Goal: Task Accomplishment & Management: Manage account settings

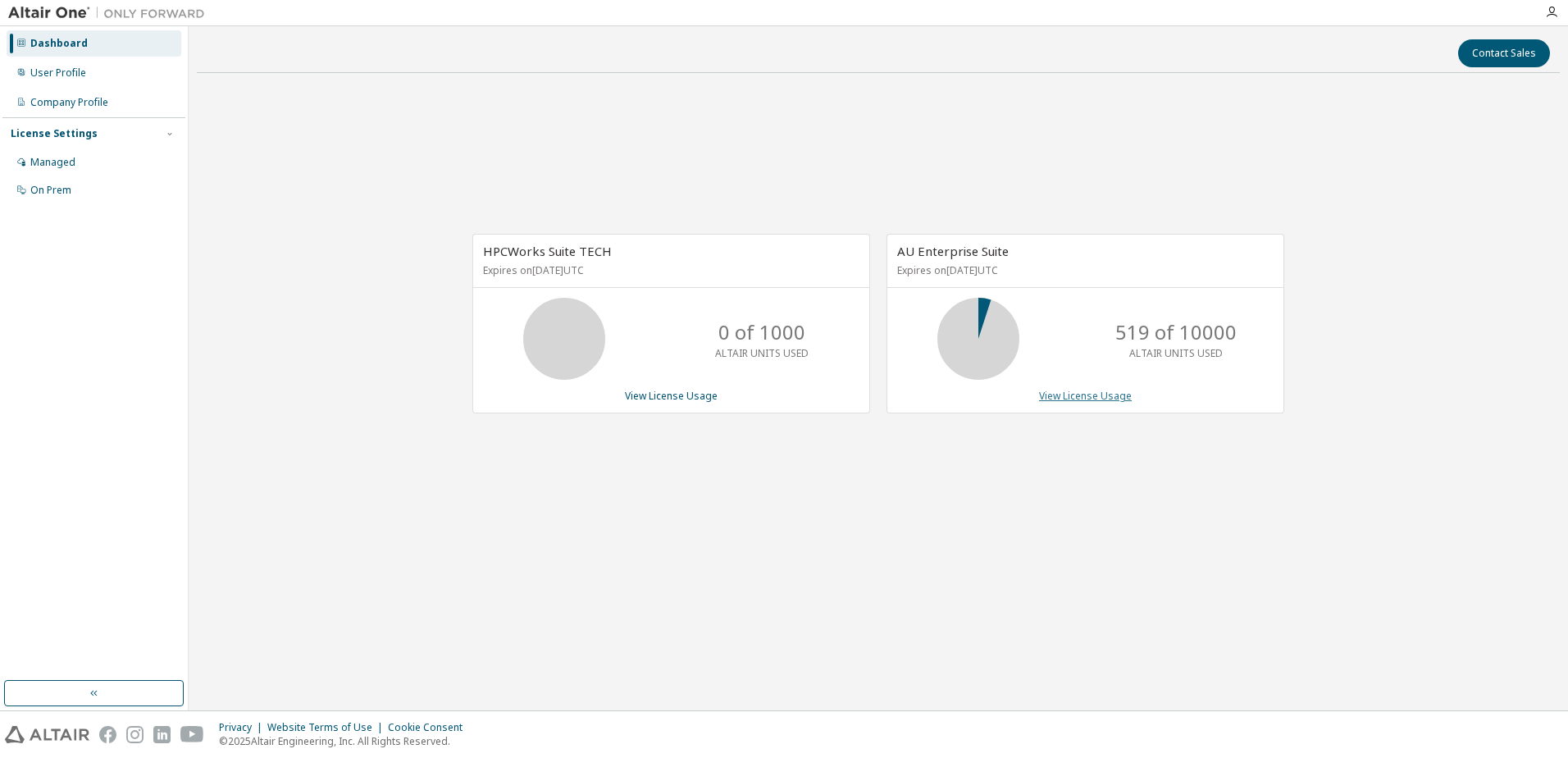
click at [1100, 392] on link "View License Usage" at bounding box center [1085, 396] width 93 height 14
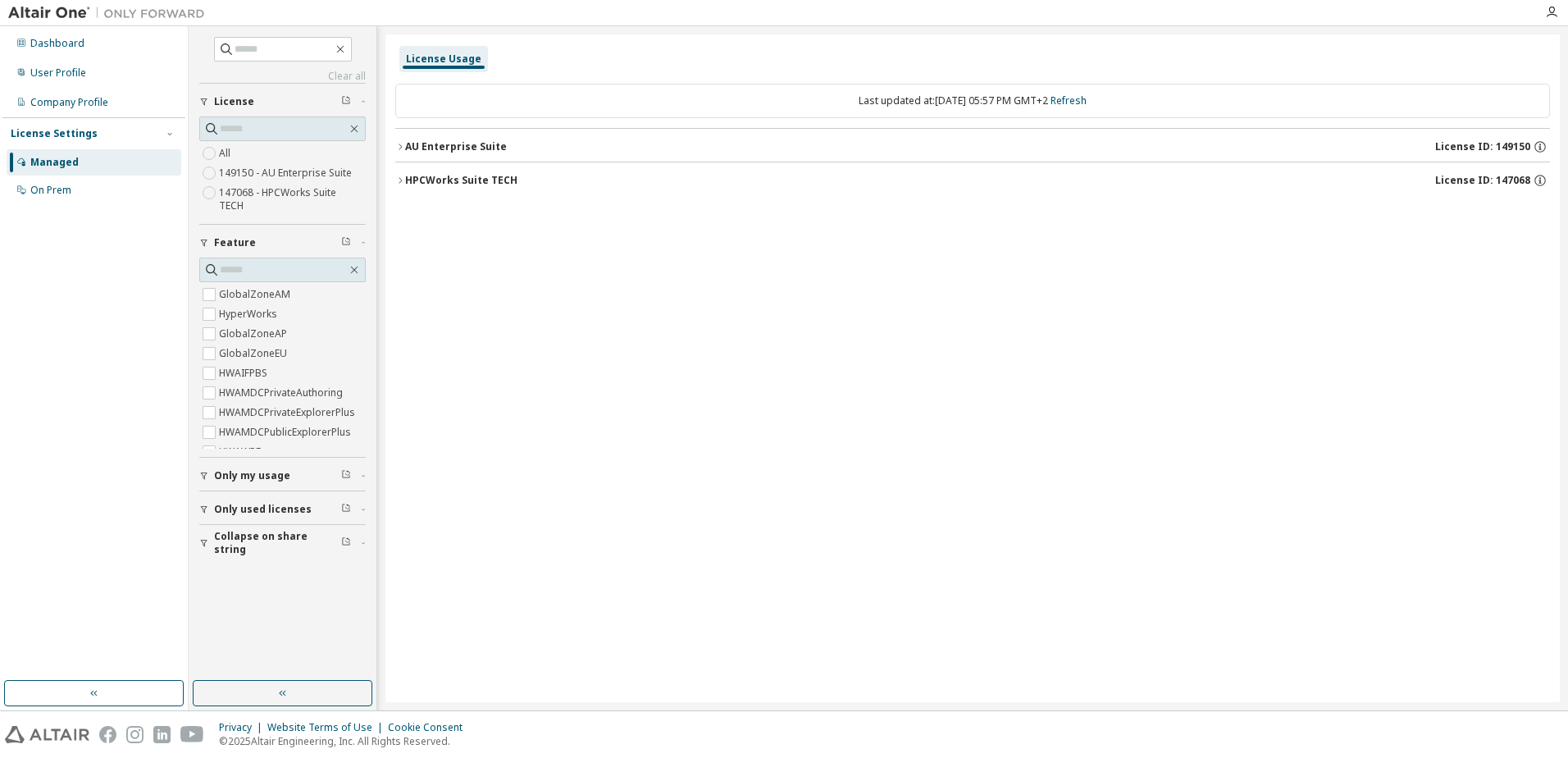
click at [399, 148] on icon "button" at bounding box center [400, 146] width 10 height 10
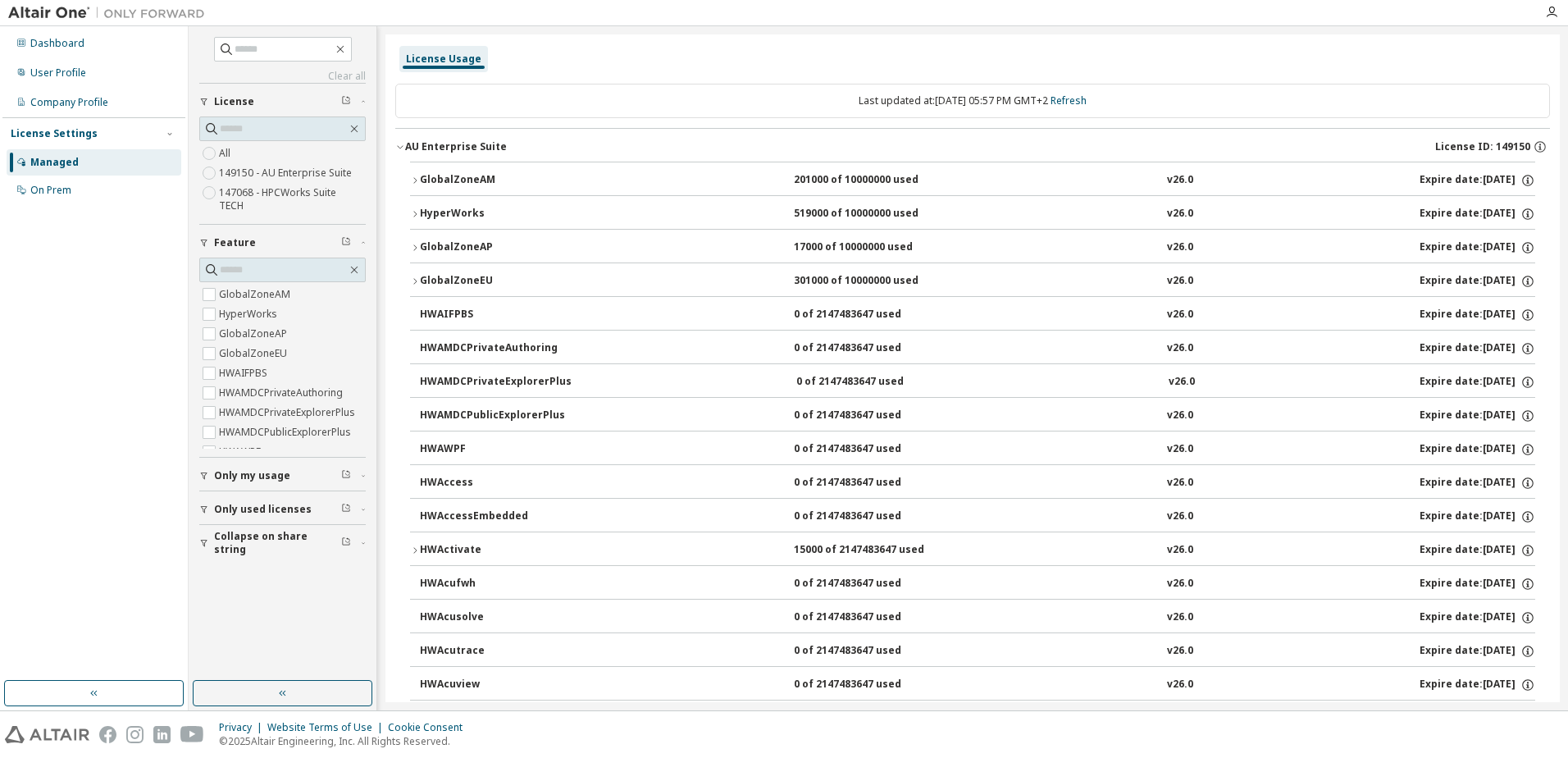
click at [397, 143] on icon "button" at bounding box center [400, 146] width 10 height 10
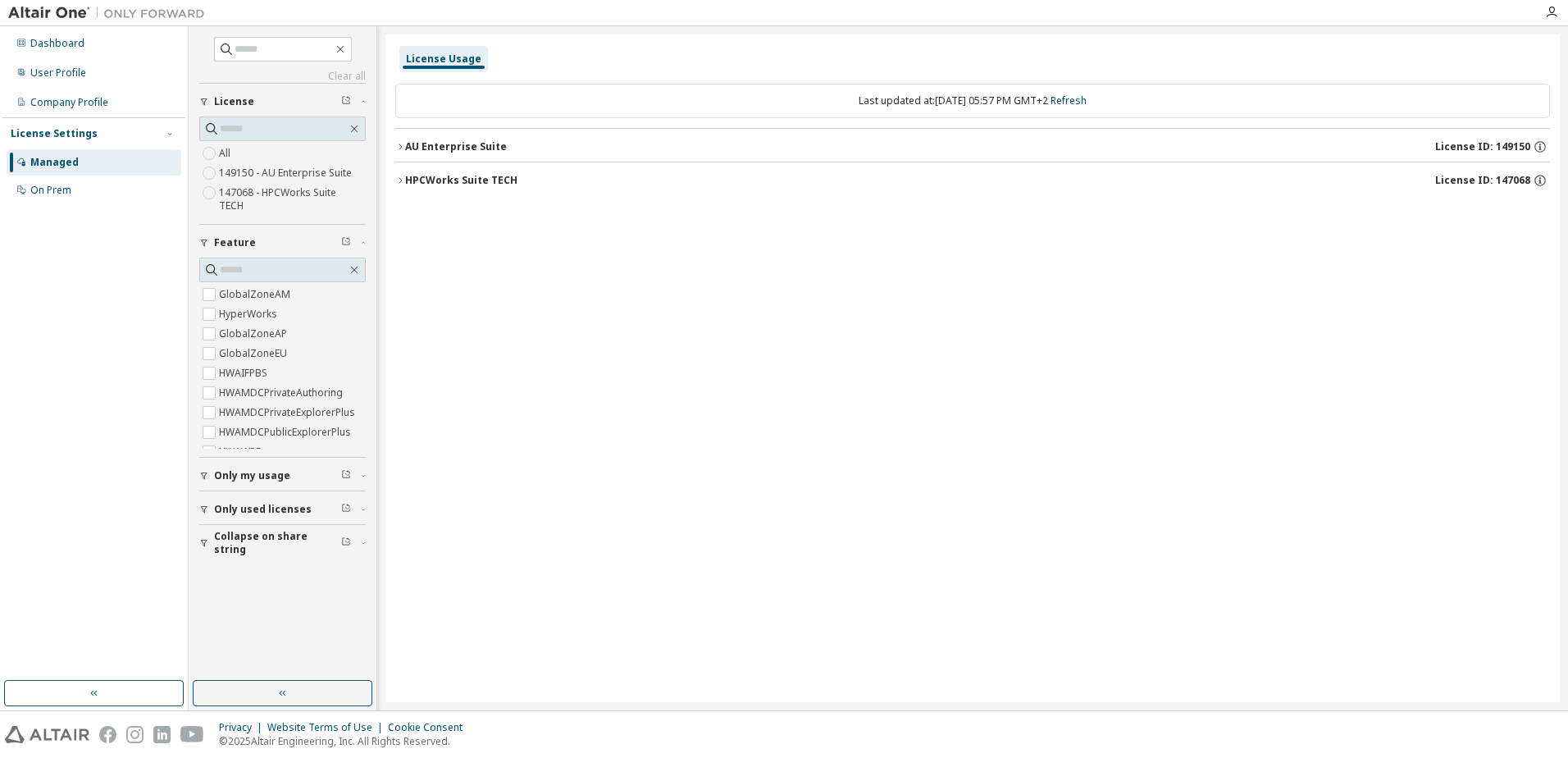
click at [245, 470] on span "Only my usage" at bounding box center [252, 476] width 76 height 13
click at [231, 470] on span "Only my usage" at bounding box center [252, 476] width 76 height 13
click at [236, 470] on span "Only my usage" at bounding box center [252, 476] width 76 height 13
click at [399, 150] on icon "button" at bounding box center [400, 146] width 10 height 10
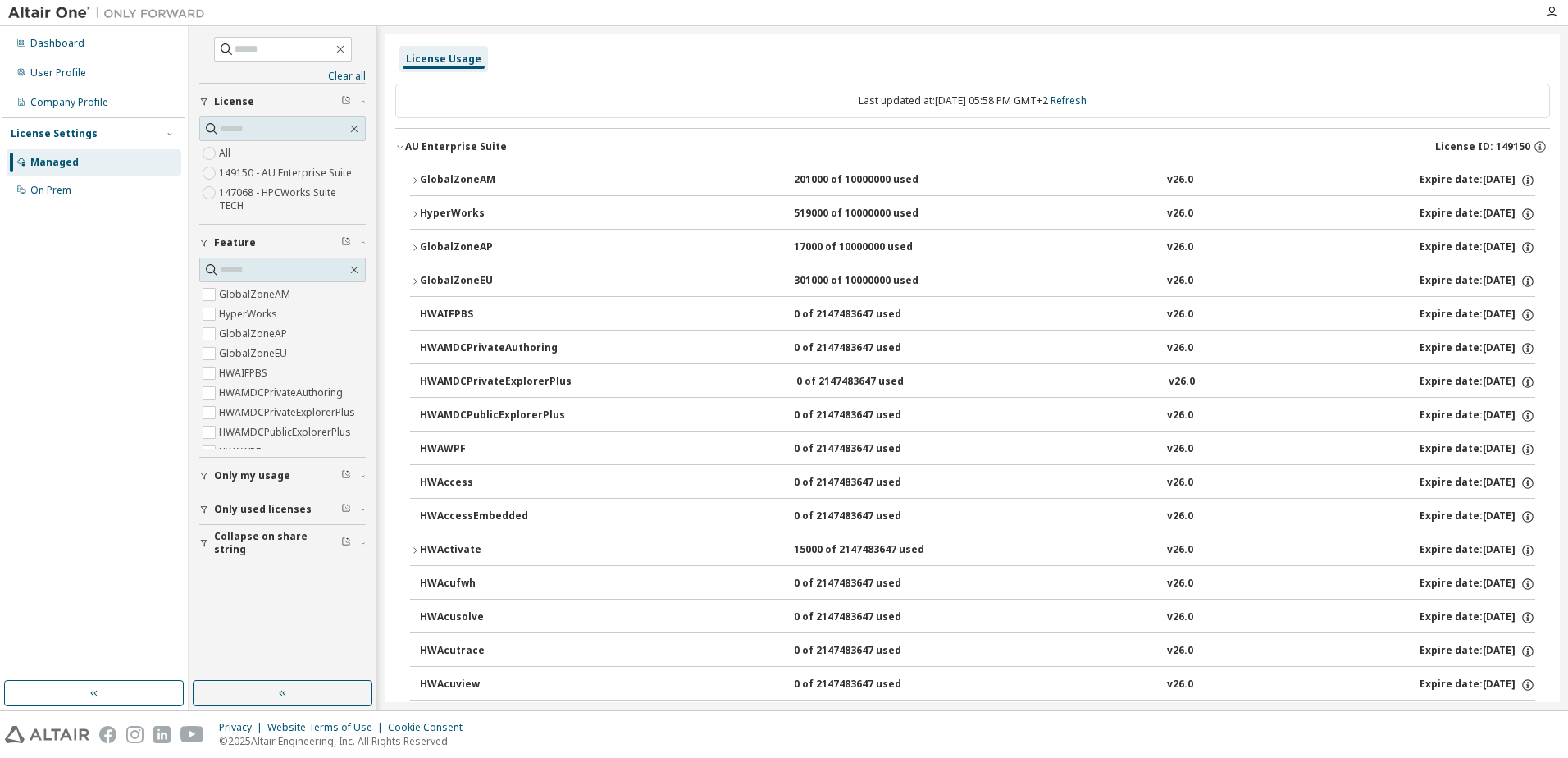
click at [399, 150] on icon "button" at bounding box center [400, 146] width 10 height 10
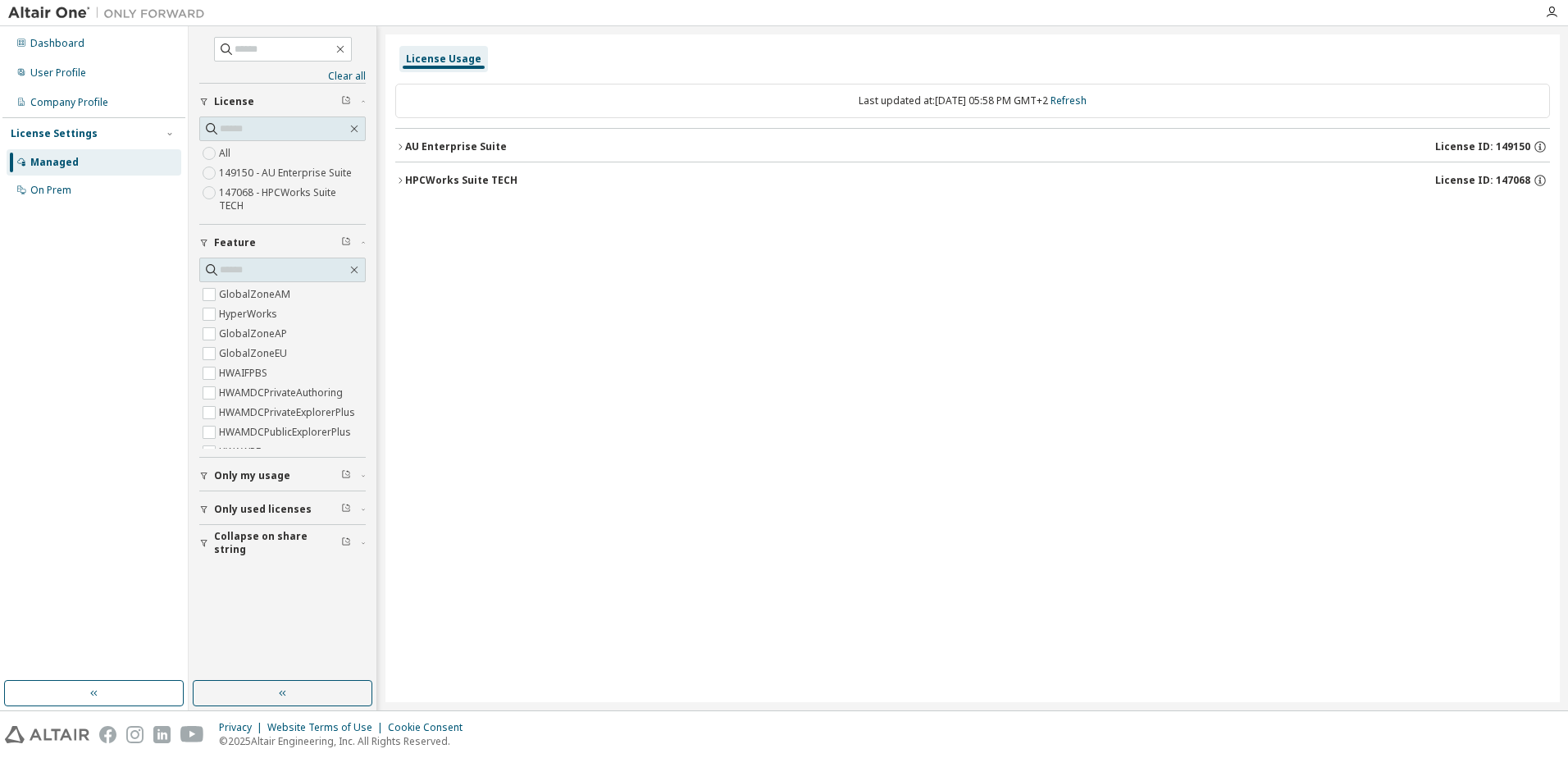
click at [302, 470] on div "Only my usage" at bounding box center [287, 476] width 147 height 13
click at [66, 191] on div "On Prem" at bounding box center [50, 190] width 41 height 13
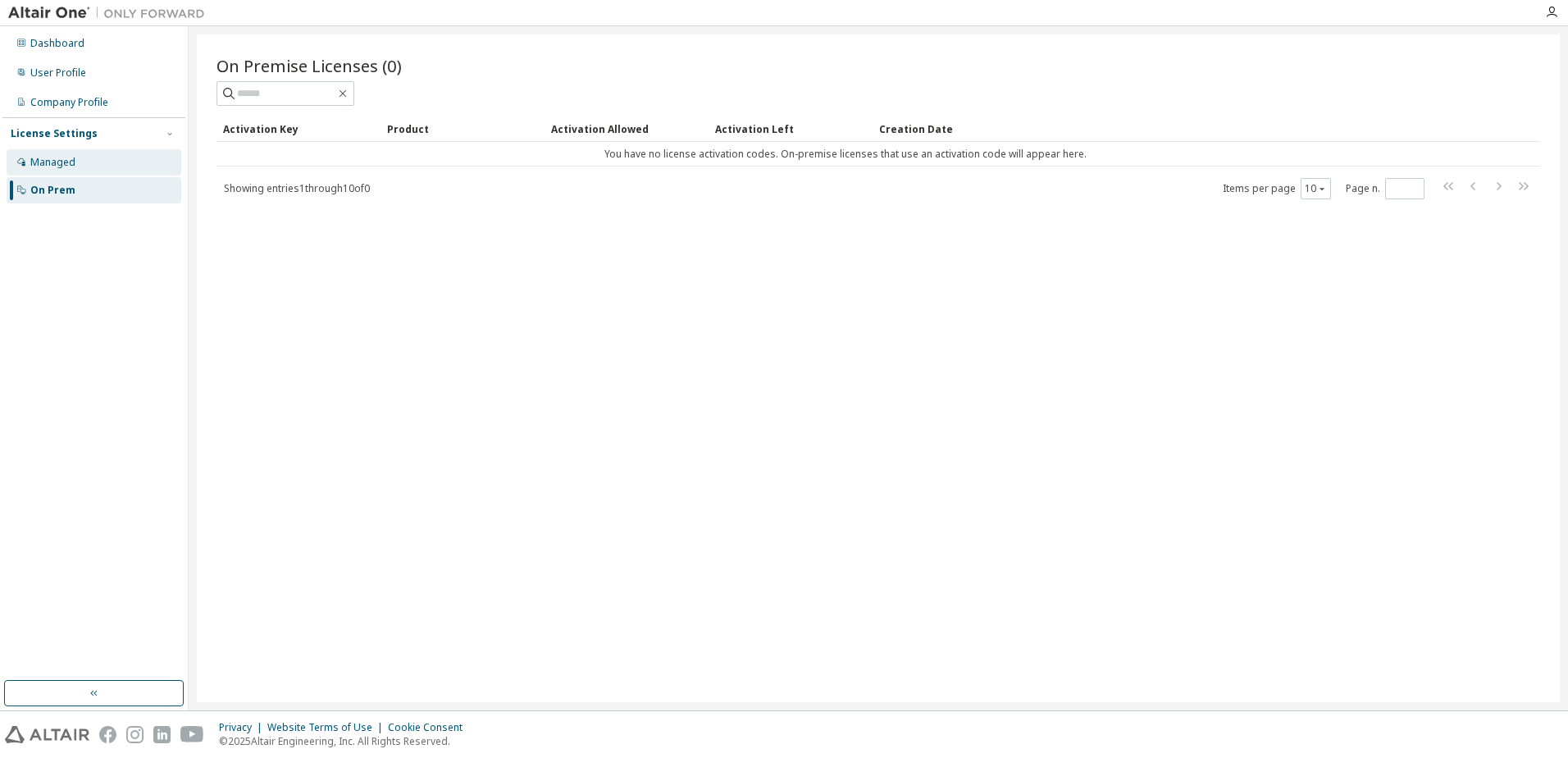
click at [74, 157] on div "Managed" at bounding box center [94, 162] width 175 height 26
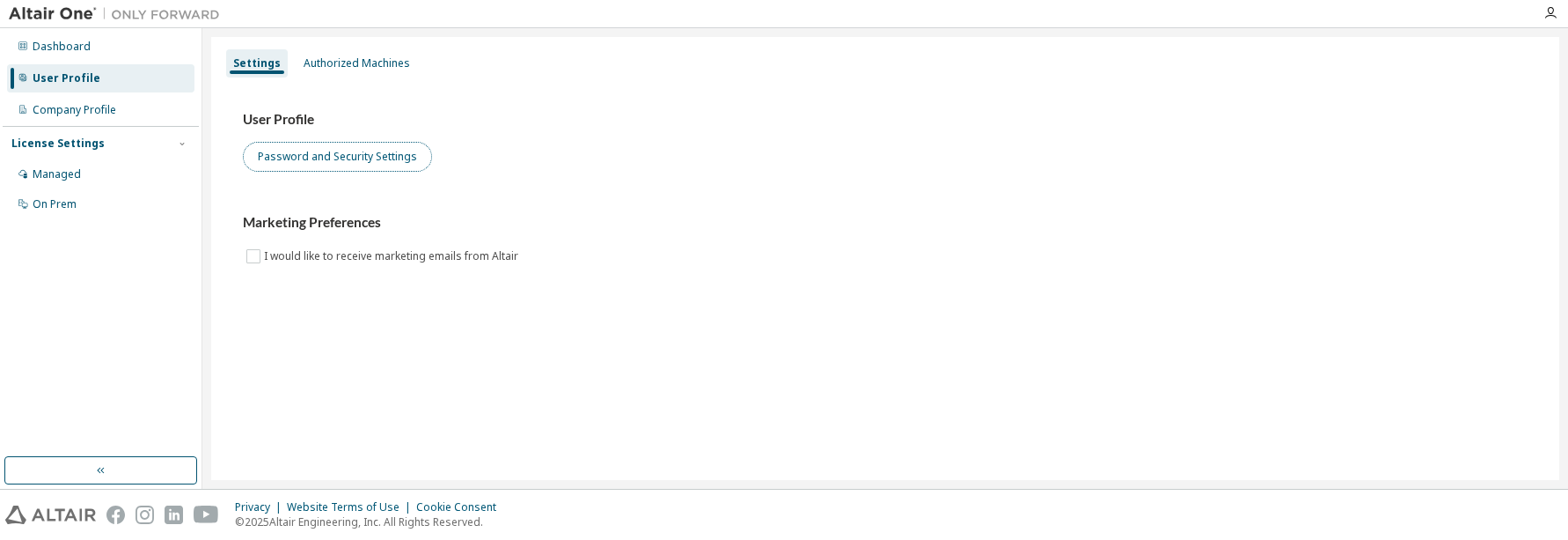
click at [363, 152] on button "Password and Security Settings" at bounding box center [337, 156] width 189 height 30
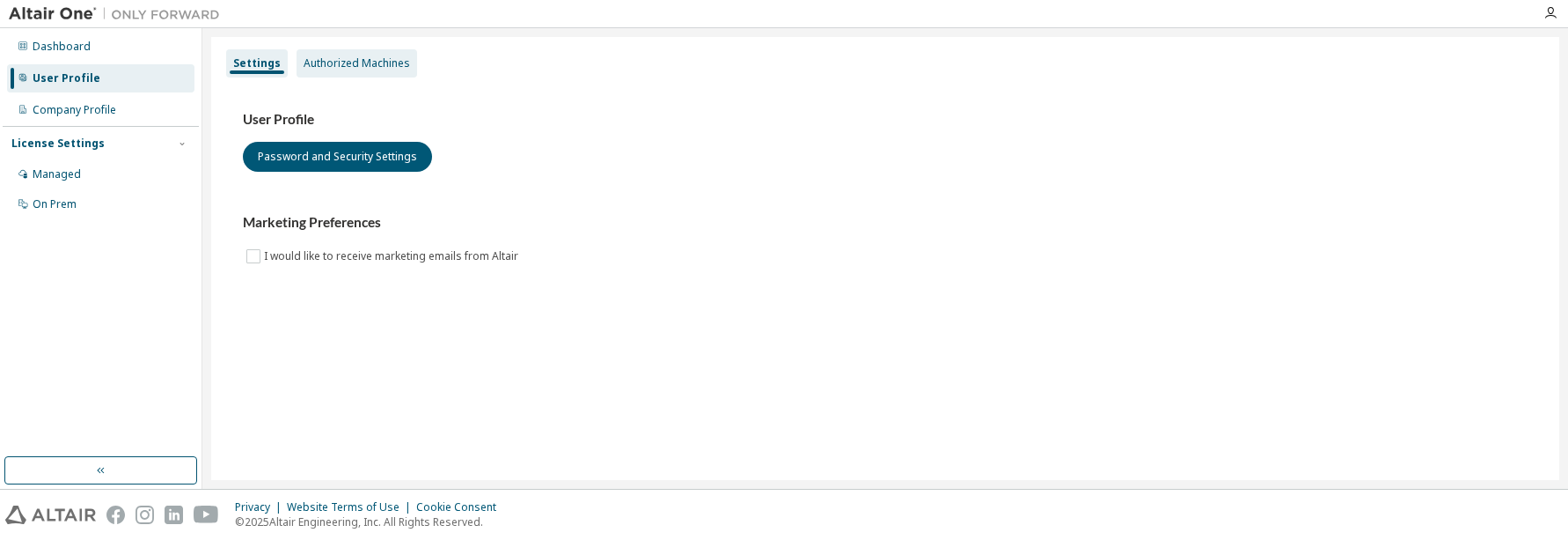
click at [366, 66] on div "Authorized Machines" at bounding box center [357, 63] width 107 height 14
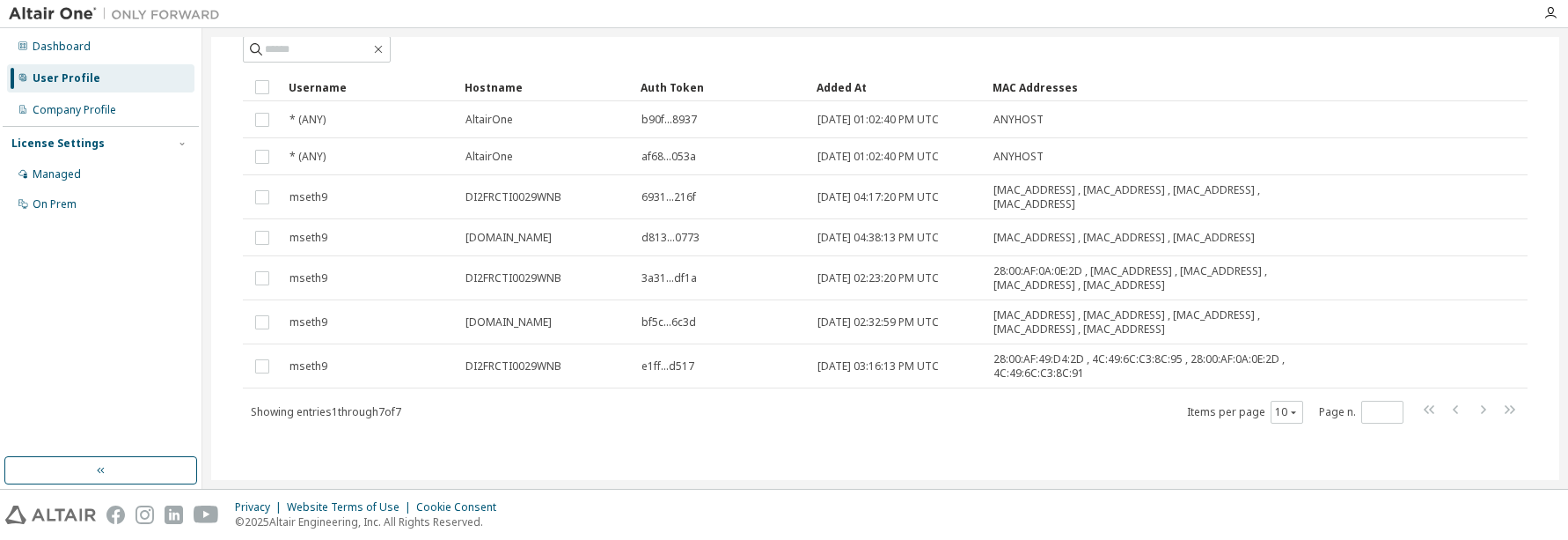
scroll to position [107, 0]
